Goal: Information Seeking & Learning: Check status

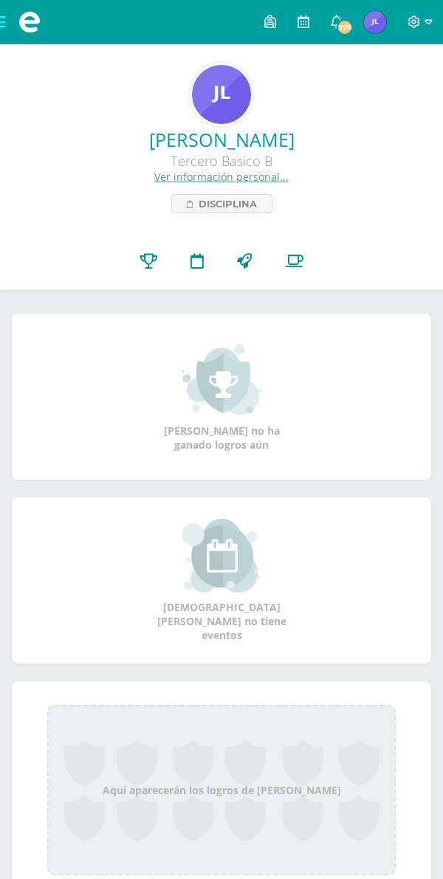
click at [342, 16] on icon at bounding box center [336, 21] width 12 height 13
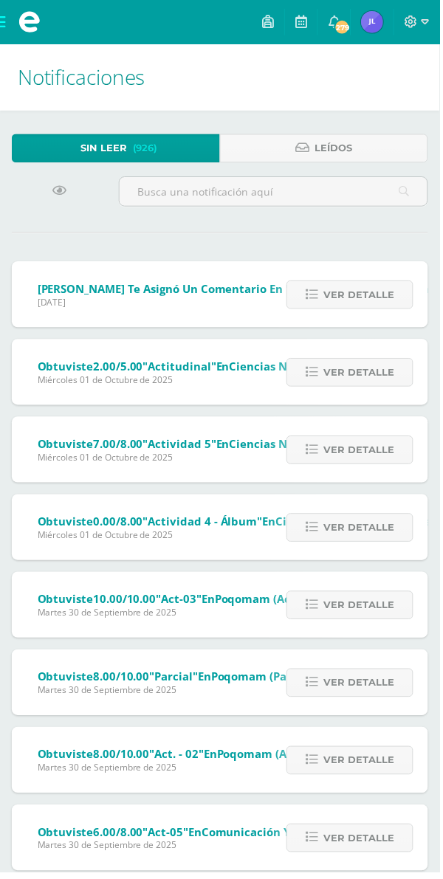
click at [368, 308] on link "Ver detalle" at bounding box center [352, 297] width 128 height 29
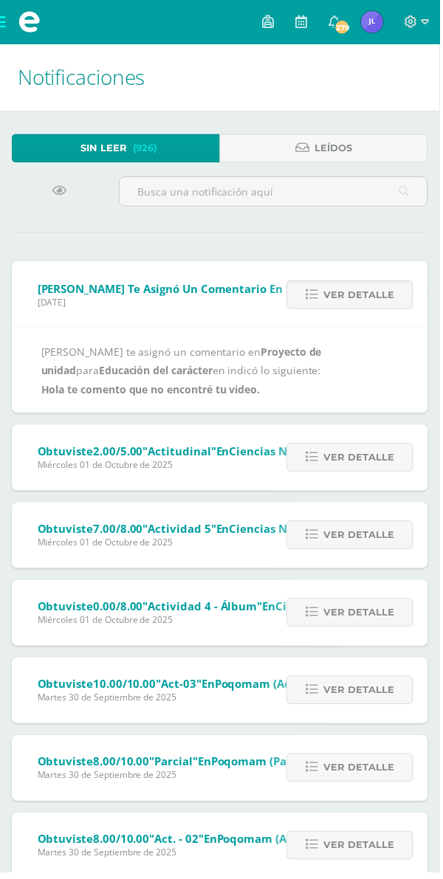
click at [390, 289] on span "Ver detalle" at bounding box center [361, 296] width 71 height 27
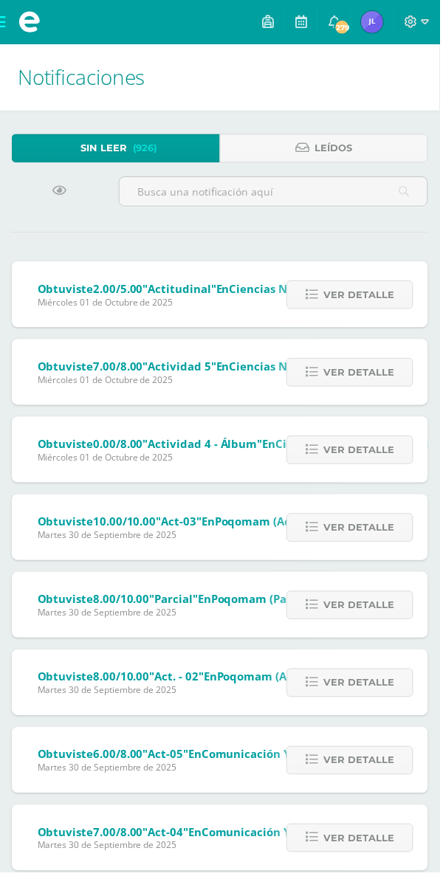
click at [384, 295] on span "Ver detalle" at bounding box center [361, 296] width 71 height 27
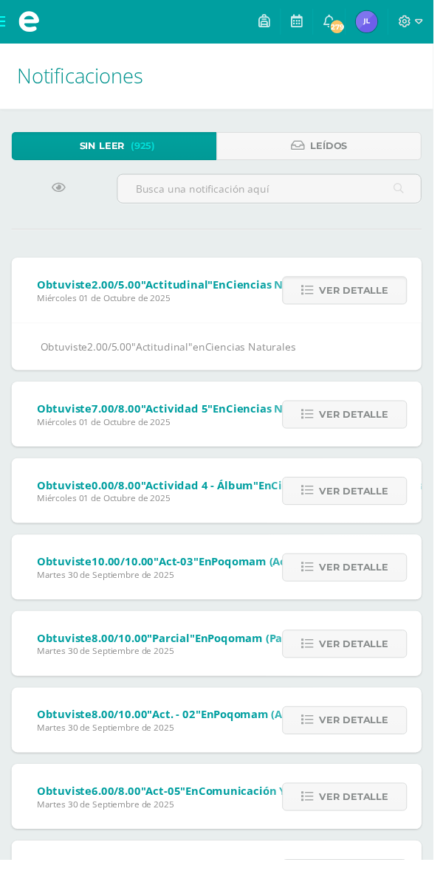
click at [397, 293] on link "Ver detalle" at bounding box center [352, 297] width 128 height 29
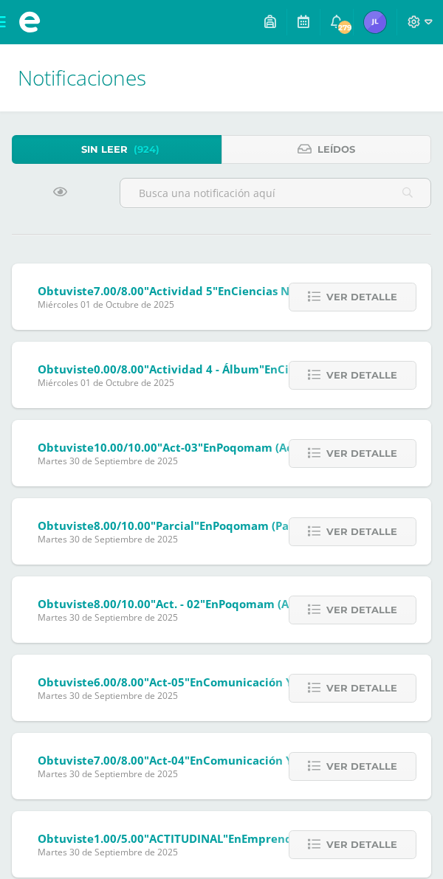
click at [382, 294] on span "Ver detalle" at bounding box center [361, 296] width 71 height 27
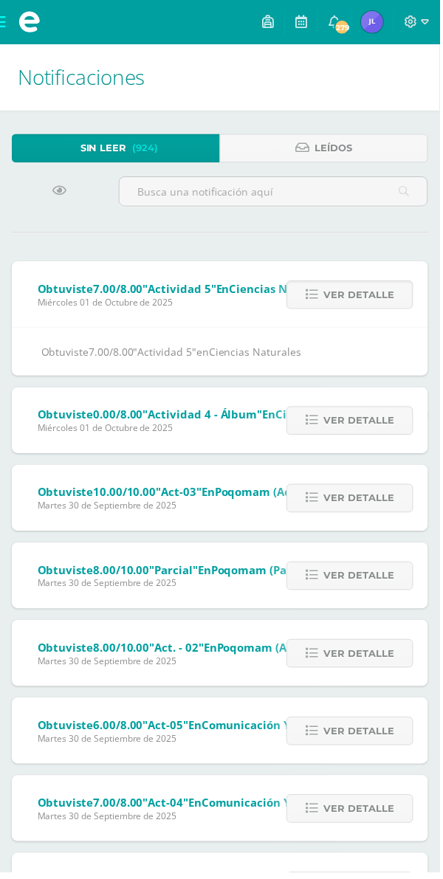
click at [383, 303] on span "Ver detalle" at bounding box center [361, 296] width 71 height 27
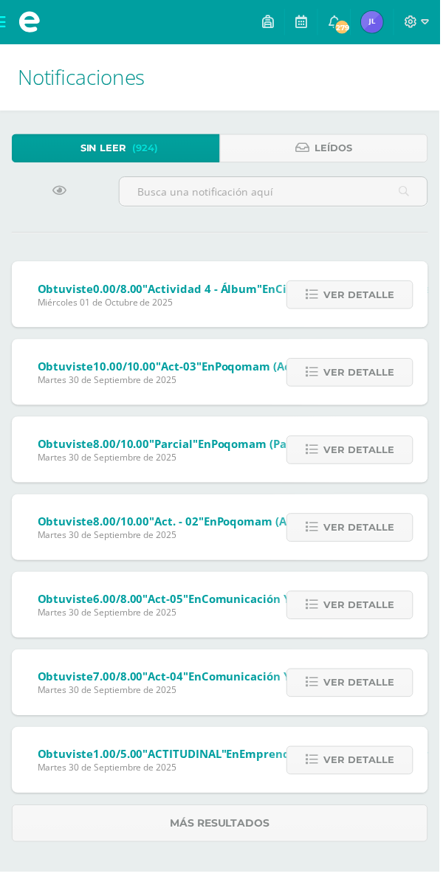
click at [384, 285] on span "Ver detalle" at bounding box center [361, 296] width 71 height 27
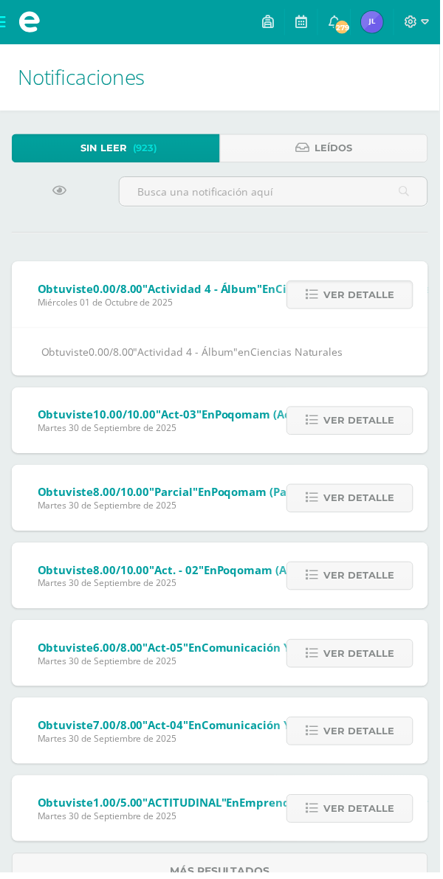
click at [388, 301] on span "Ver detalle" at bounding box center [361, 296] width 71 height 27
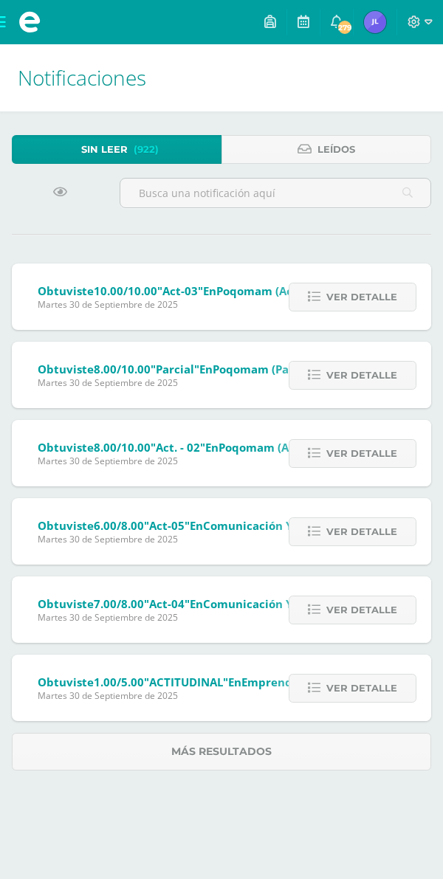
click at [388, 290] on span "Ver detalle" at bounding box center [361, 296] width 71 height 27
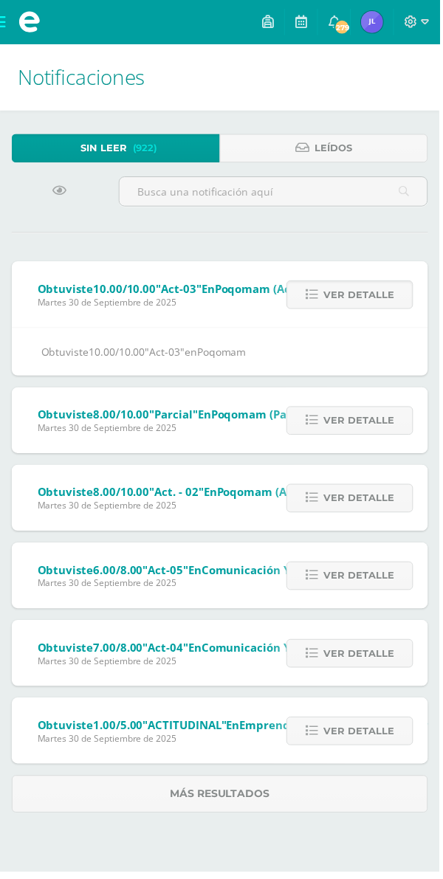
click at [367, 299] on span "Ver detalle" at bounding box center [361, 296] width 71 height 27
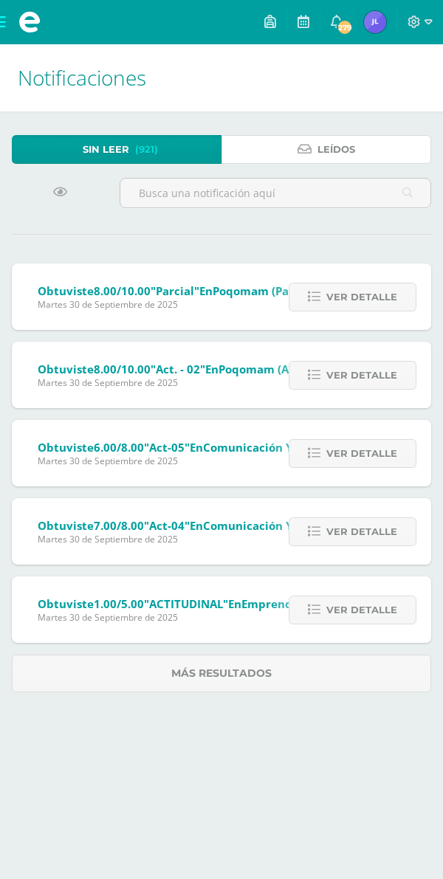
click at [286, 147] on link "Leídos" at bounding box center [326, 149] width 210 height 29
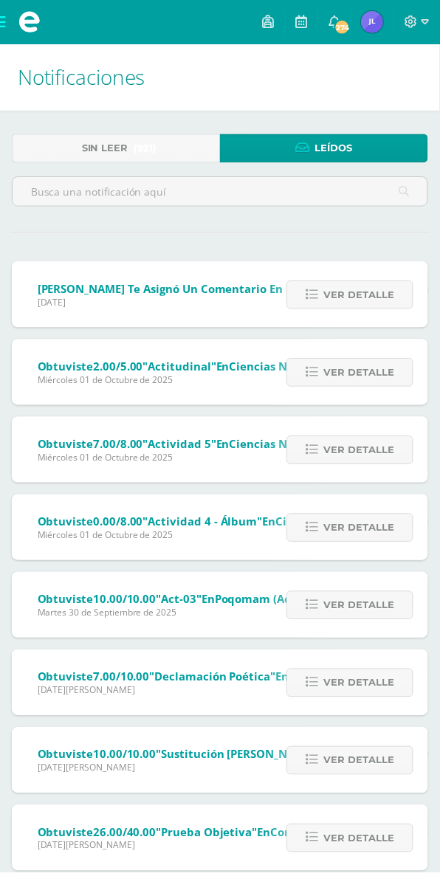
click at [366, 299] on span "Ver detalle" at bounding box center [361, 296] width 71 height 27
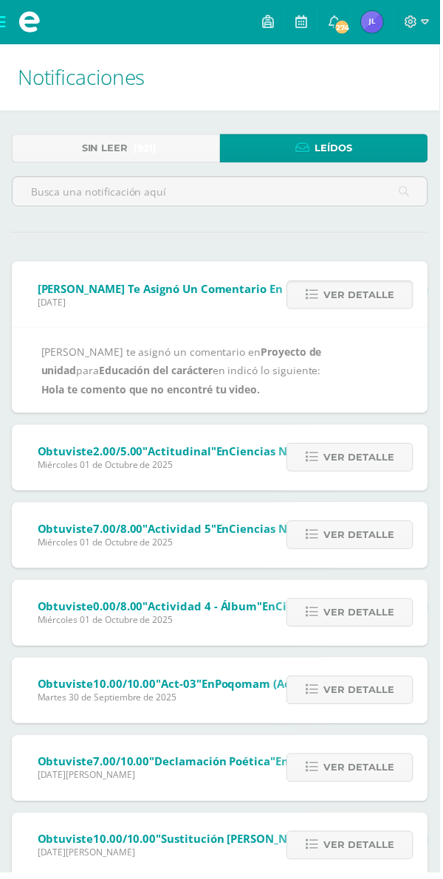
click at [378, 16] on img at bounding box center [375, 22] width 22 height 22
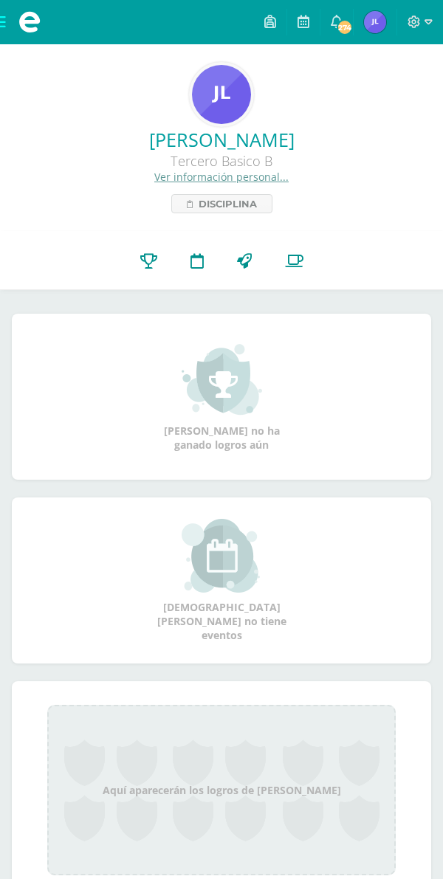
click at [148, 261] on icon at bounding box center [148, 260] width 17 height 15
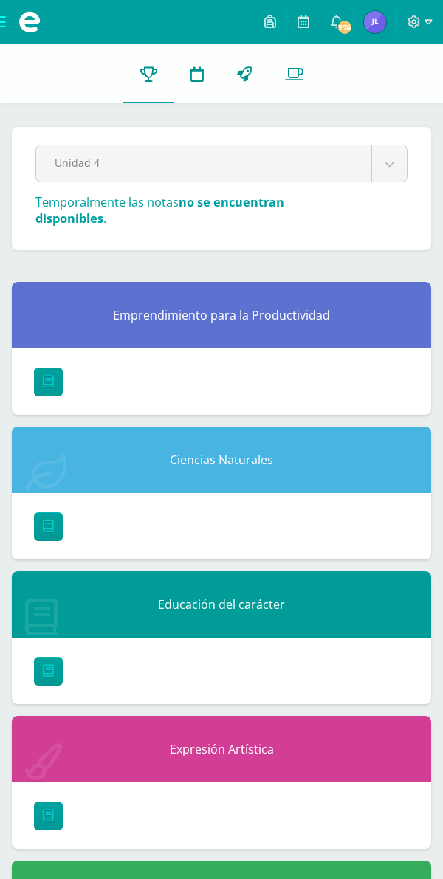
scroll to position [33, 0]
